Goal: Share content: Share content

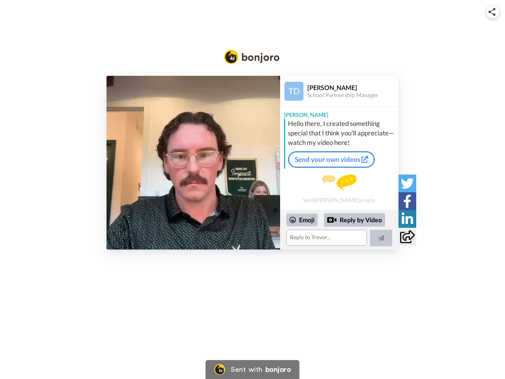
click at [493, 12] on img at bounding box center [492, 12] width 7 height 8
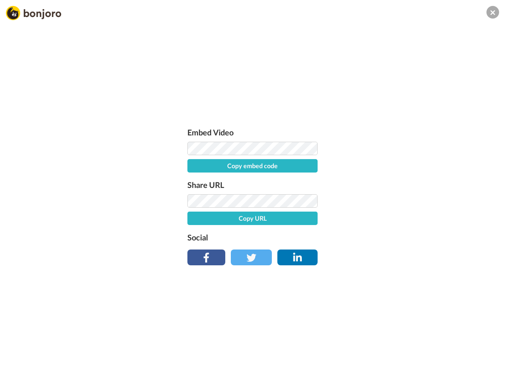
click at [193, 163] on button "Copy embed code" at bounding box center [253, 165] width 130 height 13
click at [340, 230] on div "Embed Video Copy embed code Share URL Copy URL Social" at bounding box center [252, 232] width 505 height 379
click at [302, 220] on button "Copy URL" at bounding box center [253, 218] width 130 height 13
click at [355, 220] on div "Embed Video Embed code copied! Share URL URL copied! Social" at bounding box center [252, 232] width 505 height 379
click at [381, 238] on div "Embed Video Embed code copied! Share URL URL copied! Social" at bounding box center [252, 232] width 505 height 379
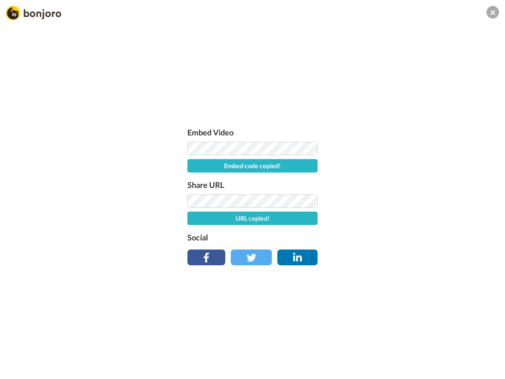
click at [407, 183] on div "Embed Video Embed code copied! Share URL URL copied! Social" at bounding box center [252, 232] width 505 height 379
click at [407, 201] on div "Embed Video Embed code copied! Share URL URL copied! Social" at bounding box center [252, 232] width 505 height 379
click at [407, 219] on div "Embed Video Embed code copied! Share URL URL copied! Social" at bounding box center [252, 232] width 505 height 379
click at [407, 236] on div "Embed Video Embed code copied! Share URL URL copied! Social" at bounding box center [252, 232] width 505 height 379
